Goal: Task Accomplishment & Management: Manage account settings

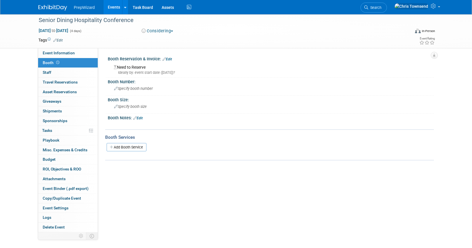
click at [172, 59] on link "Edit" at bounding box center [166, 59] width 9 height 4
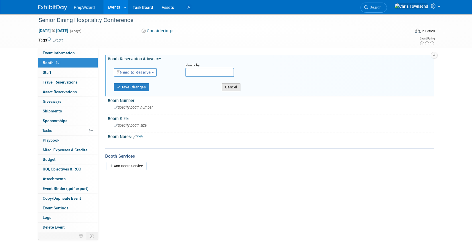
click at [233, 89] on button "Cancel" at bounding box center [231, 87] width 19 height 8
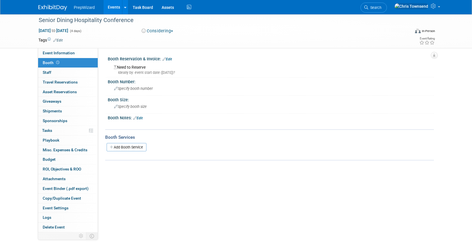
click at [171, 59] on link "Edit" at bounding box center [166, 59] width 9 height 4
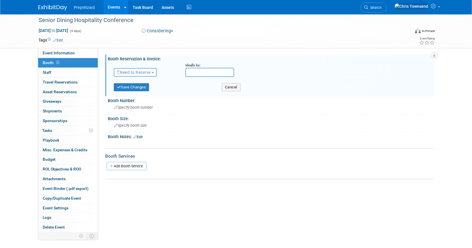
click at [149, 72] on span "Need to Reserve" at bounding box center [134, 72] width 34 height 5
click at [143, 90] on link "Reserved" at bounding box center [144, 90] width 61 height 8
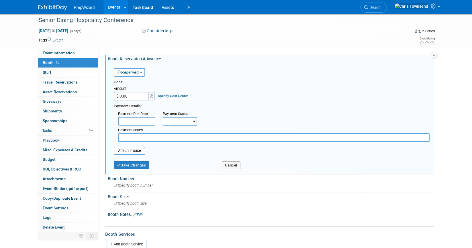
click at [139, 73] on link "Reserved" at bounding box center [128, 72] width 22 height 5
click at [141, 83] on link "Need to Reserve" at bounding box center [144, 82] width 61 height 8
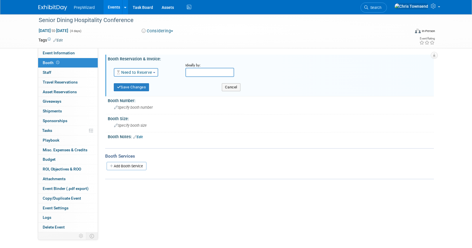
click at [149, 74] on link "Need to Reserve" at bounding box center [135, 72] width 36 height 5
click at [143, 89] on link "Reserved" at bounding box center [144, 90] width 61 height 8
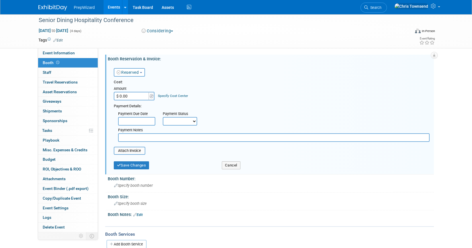
click at [142, 72] on button "Reserved" at bounding box center [129, 72] width 31 height 9
click at [238, 94] on div "Cost: Amount $ 0.00 Specify Cost Center Cost Center -- Not Specified --" at bounding box center [272, 90] width 316 height 21
